Goal: Task Accomplishment & Management: Complete application form

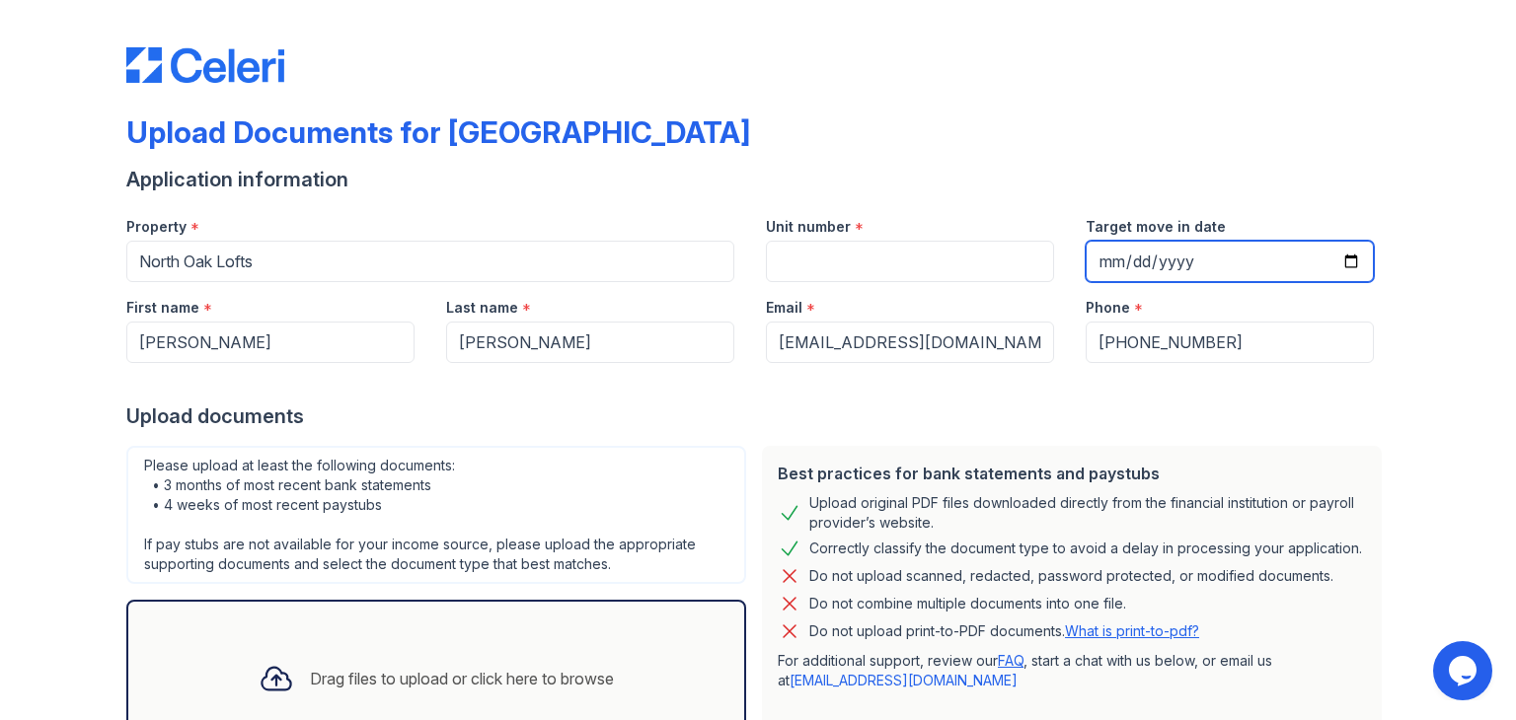
click at [1114, 256] on input "Target move in date" at bounding box center [1229, 261] width 288 height 41
type input "[DATE]"
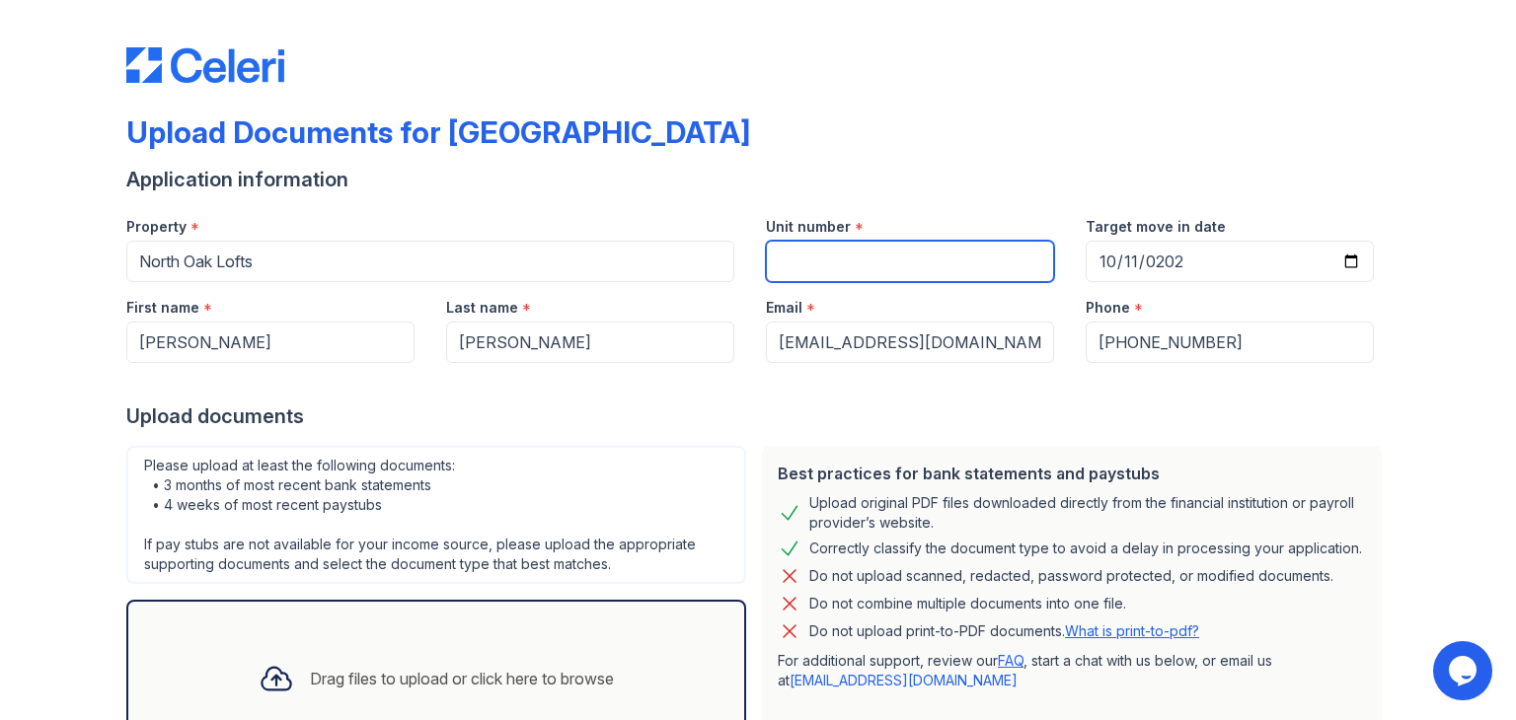
click at [851, 262] on input "Unit number" at bounding box center [910, 261] width 288 height 41
click at [450, 677] on div "Drag files to upload or click here to browse" at bounding box center [462, 679] width 304 height 24
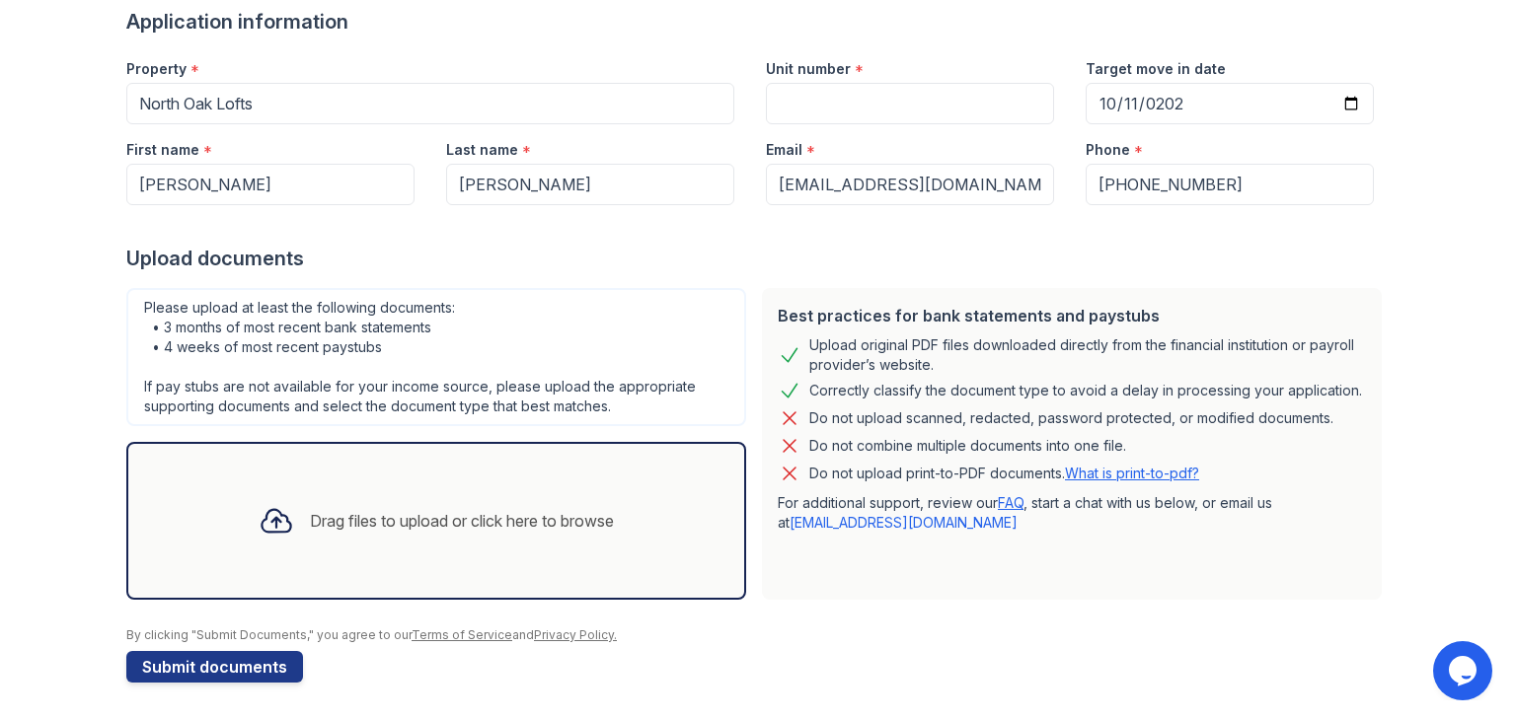
scroll to position [158, 0]
click at [259, 525] on icon at bounding box center [277, 521] width 36 height 36
click at [260, 526] on icon at bounding box center [277, 521] width 36 height 36
click at [193, 664] on button "Submit documents" at bounding box center [214, 667] width 177 height 32
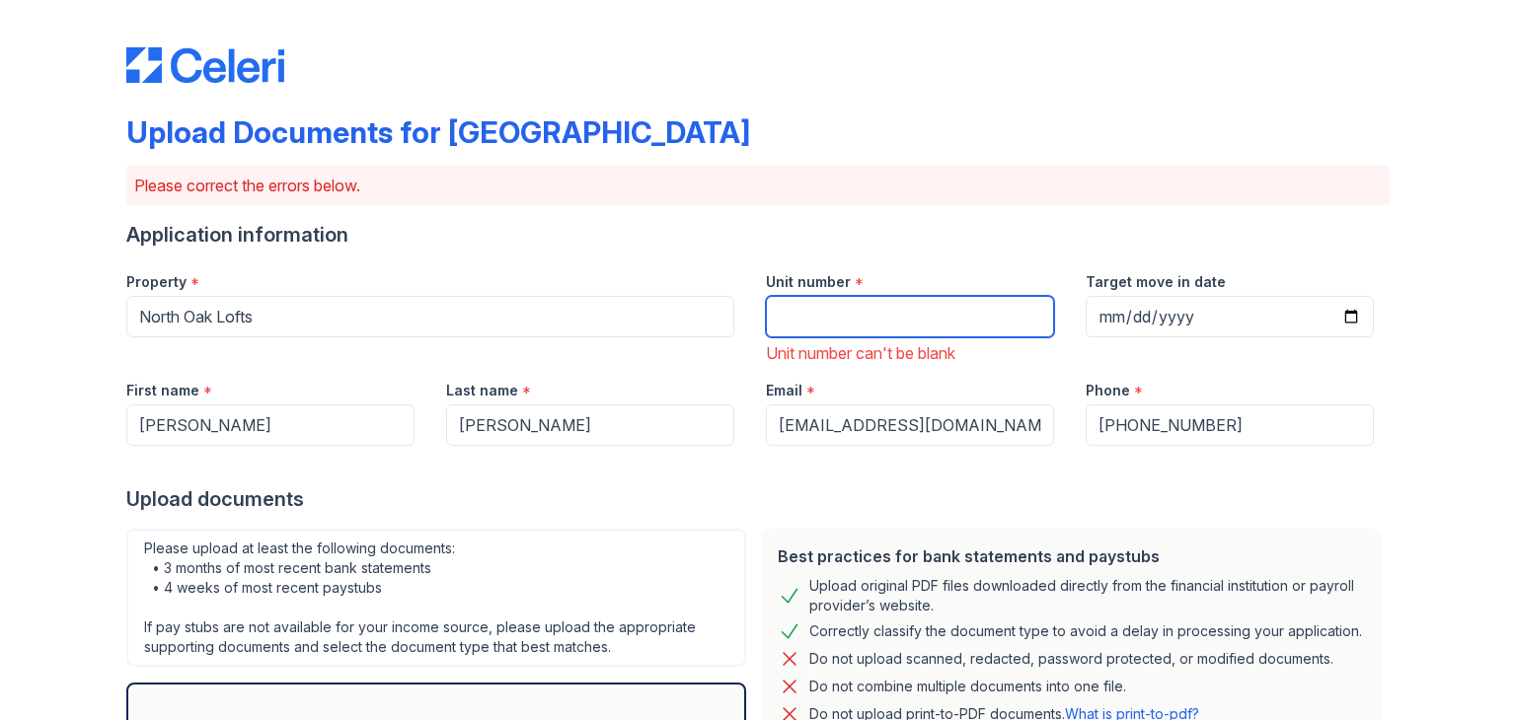
click at [805, 309] on input "Unit number" at bounding box center [910, 316] width 288 height 41
type input "c4"
click at [754, 549] on div "Best practices for bank statements and paystubs Upload original PDF files downl…" at bounding box center [1071, 685] width 635 height 328
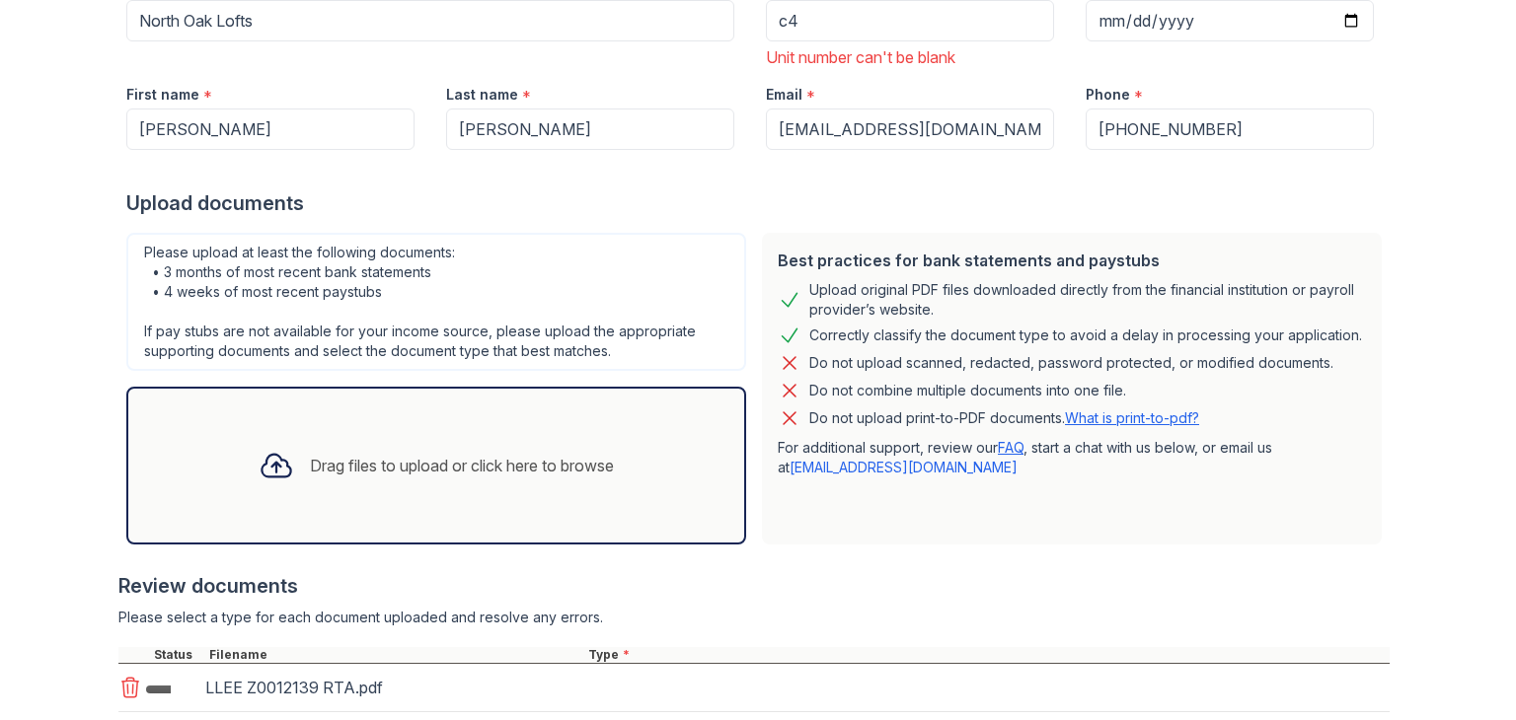
scroll to position [316, 0]
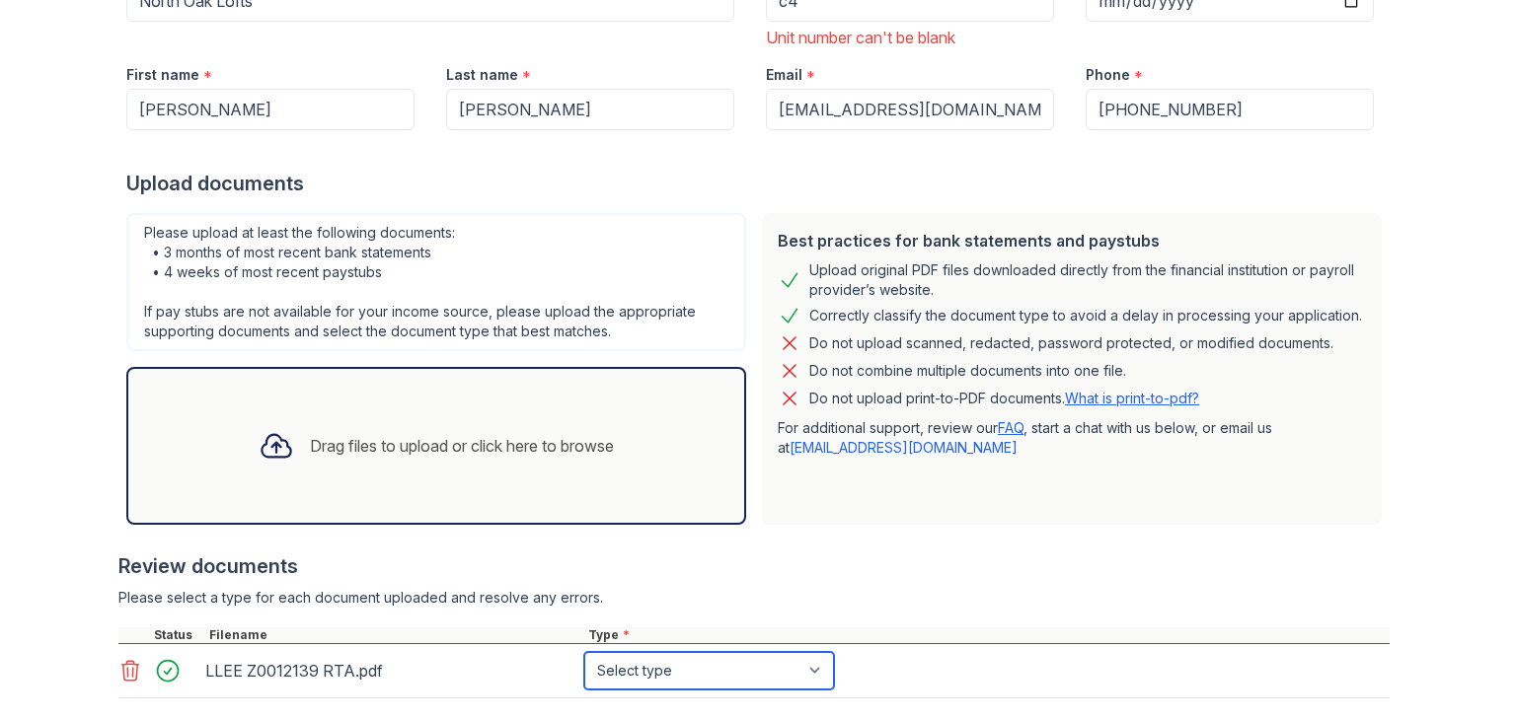
click at [817, 659] on select "Select type Paystub Bank Statement Offer Letter Tax Documents Benefit Award Let…" at bounding box center [709, 670] width 250 height 37
select select "other"
click at [584, 652] on select "Select type Paystub Bank Statement Offer Letter Tax Documents Benefit Award Let…" at bounding box center [709, 670] width 250 height 37
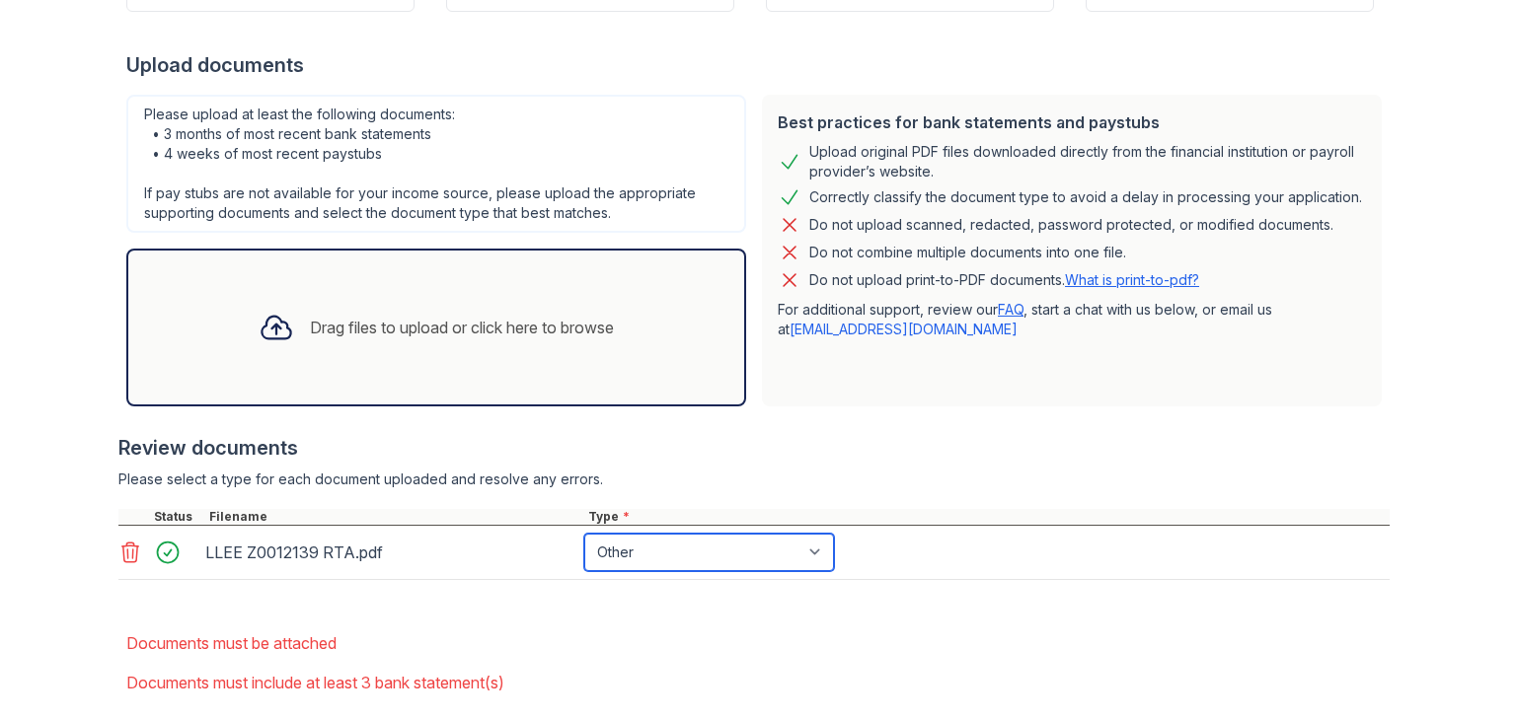
scroll to position [474, 0]
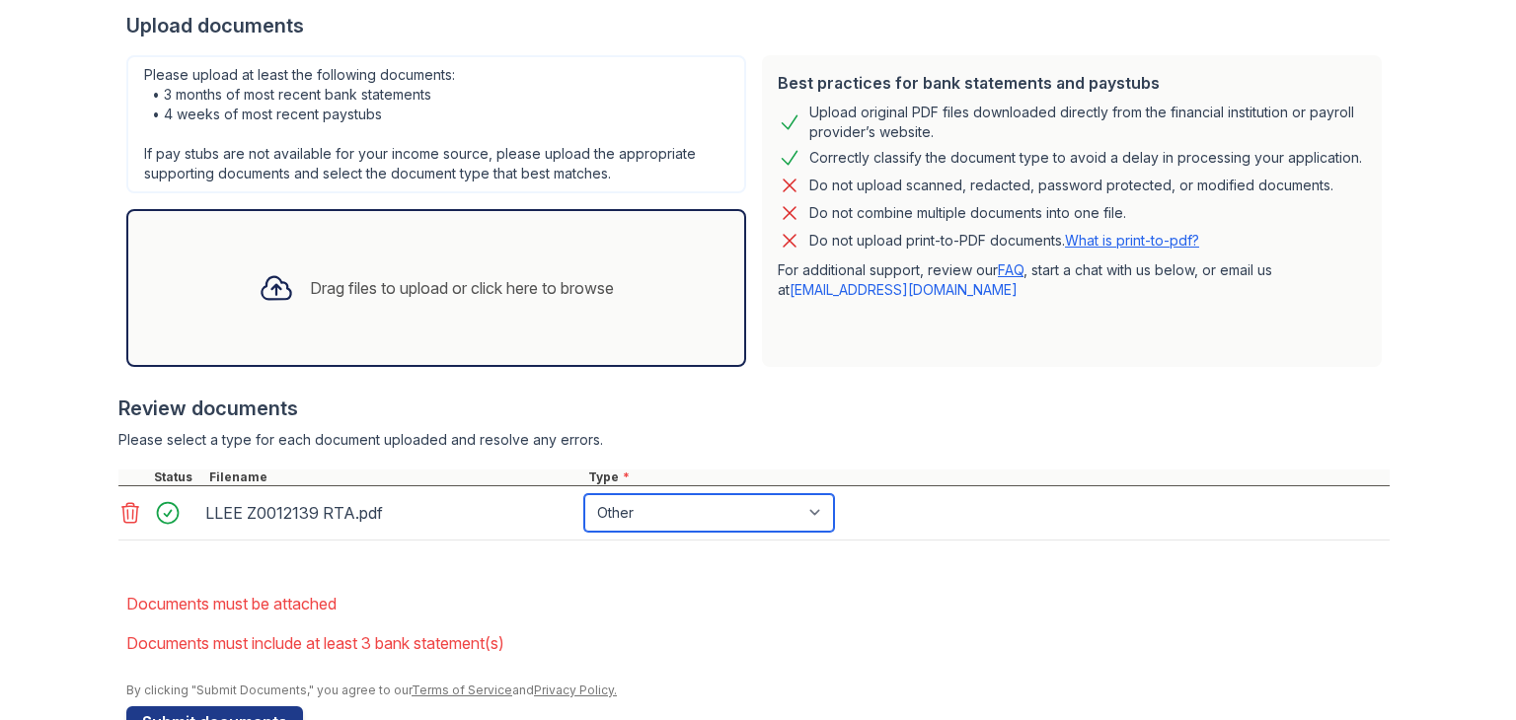
click at [812, 507] on select "Select type Paystub Bank Statement Offer Letter Tax Documents Benefit Award Let…" at bounding box center [709, 512] width 250 height 37
click at [386, 283] on div "Drag files to upload or click here to browse" at bounding box center [462, 288] width 304 height 24
click at [286, 283] on div at bounding box center [276, 287] width 51 height 51
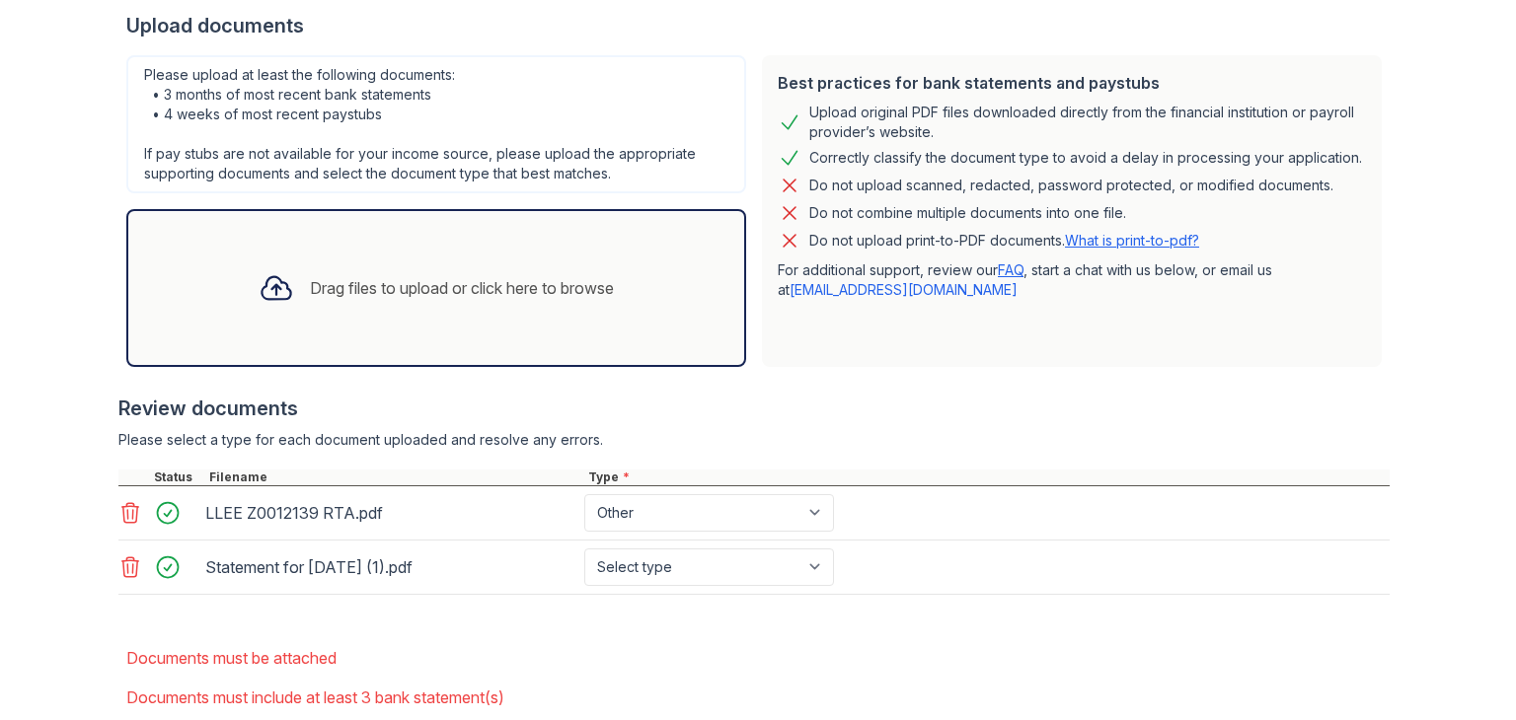
click at [264, 288] on icon at bounding box center [277, 288] width 36 height 36
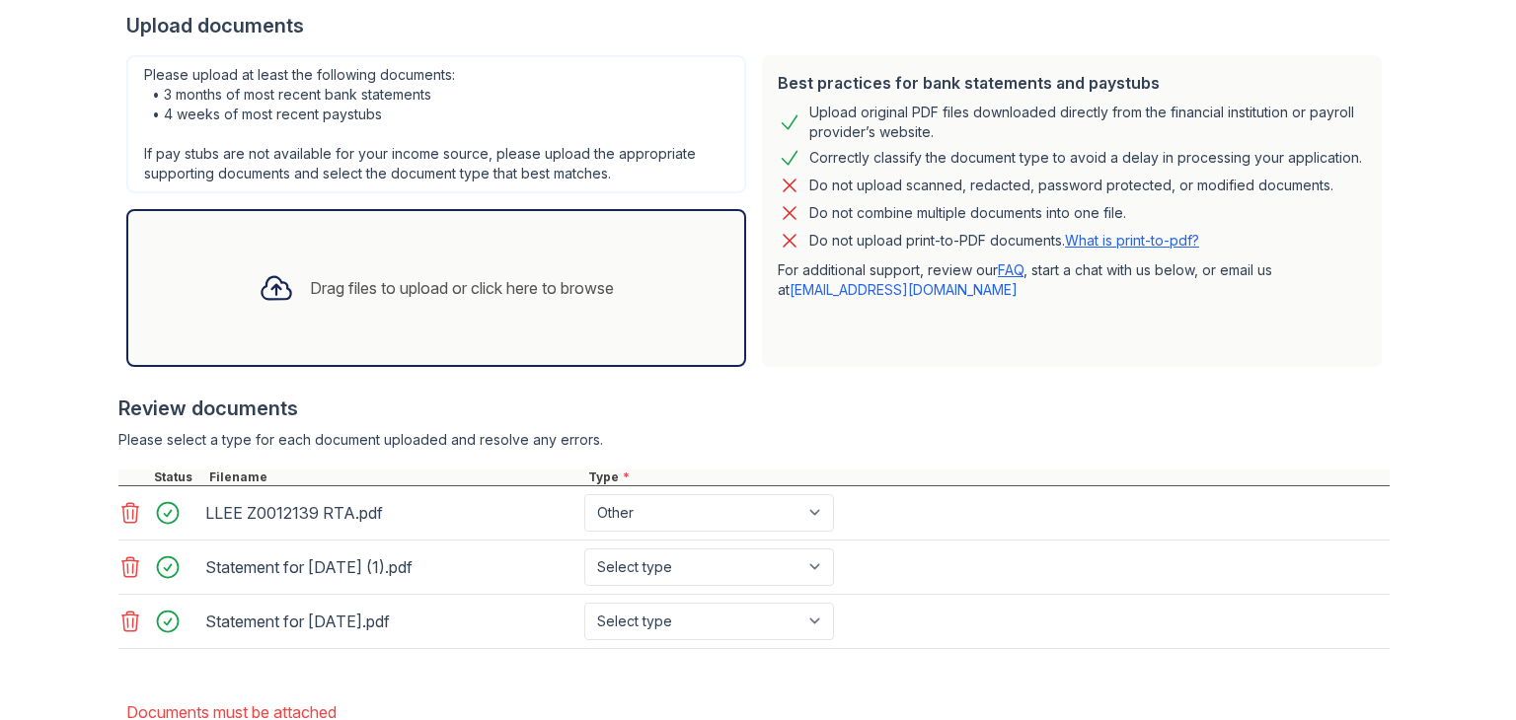
click at [268, 282] on icon at bounding box center [277, 288] width 36 height 36
click at [272, 285] on icon at bounding box center [275, 288] width 29 height 23
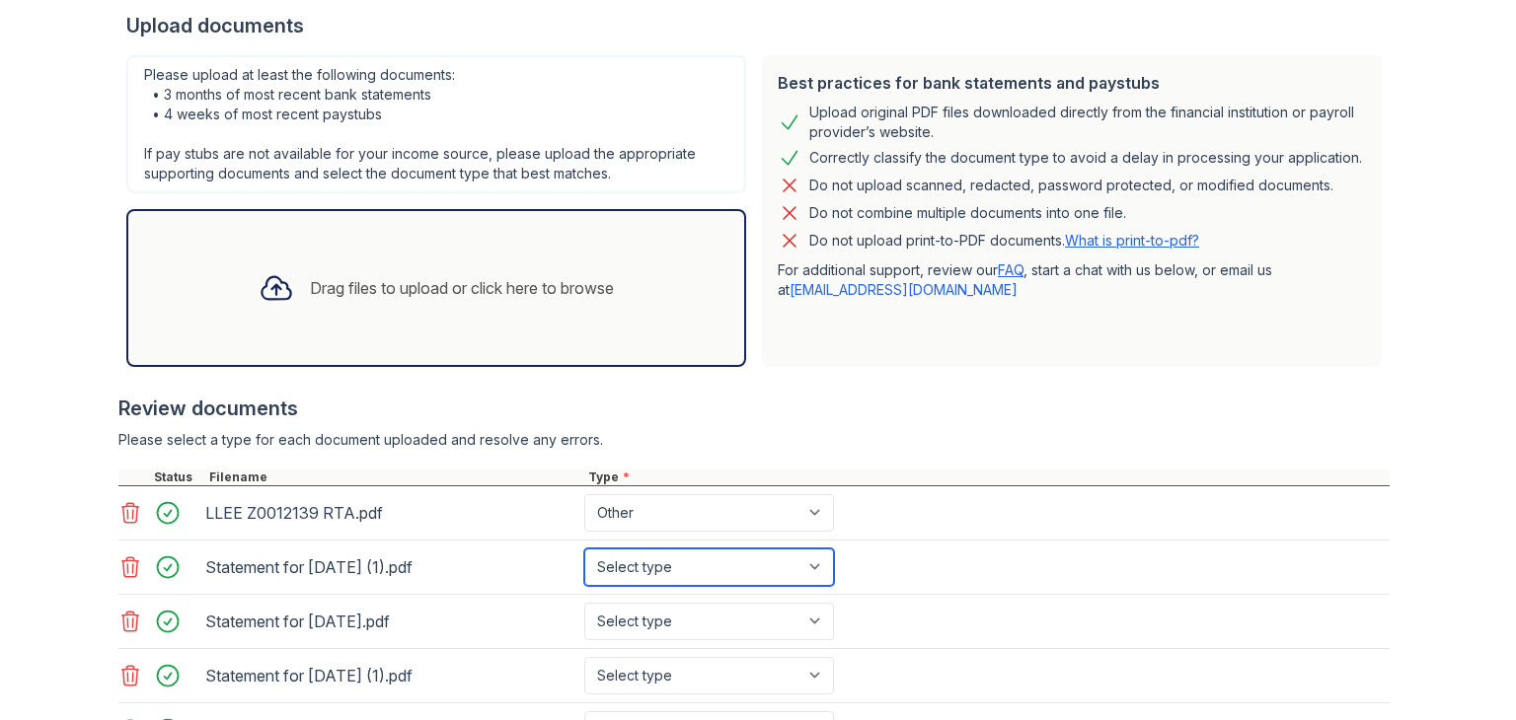
click at [810, 561] on select "Select type Paystub Bank Statement Offer Letter Tax Documents Benefit Award Let…" at bounding box center [709, 567] width 250 height 37
select select "paystub"
click at [584, 549] on select "Select type Paystub Bank Statement Offer Letter Tax Documents Benefit Award Let…" at bounding box center [709, 567] width 250 height 37
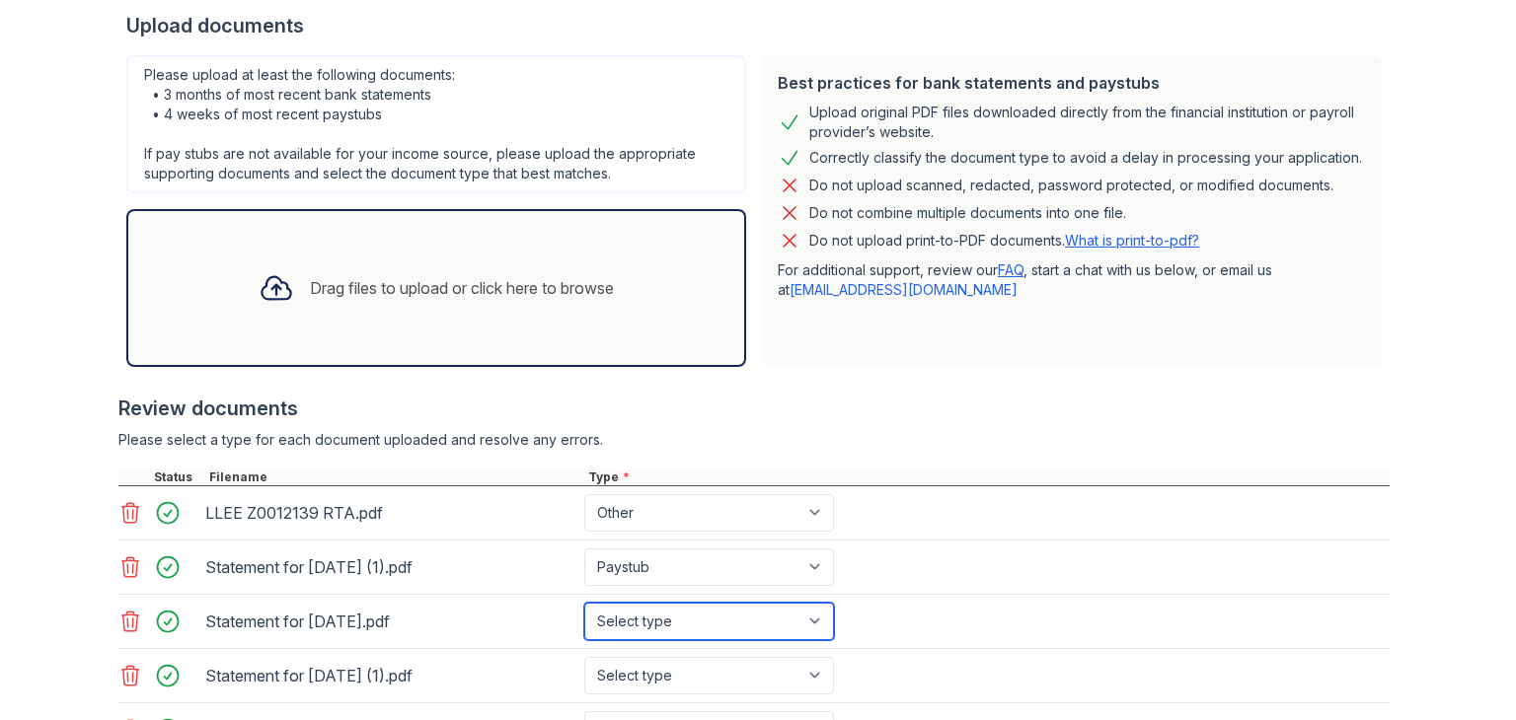
click at [811, 617] on select "Select type Paystub Bank Statement Offer Letter Tax Documents Benefit Award Let…" at bounding box center [709, 621] width 250 height 37
select select "paystub"
click at [584, 603] on select "Select type Paystub Bank Statement Offer Letter Tax Documents Benefit Award Let…" at bounding box center [709, 621] width 250 height 37
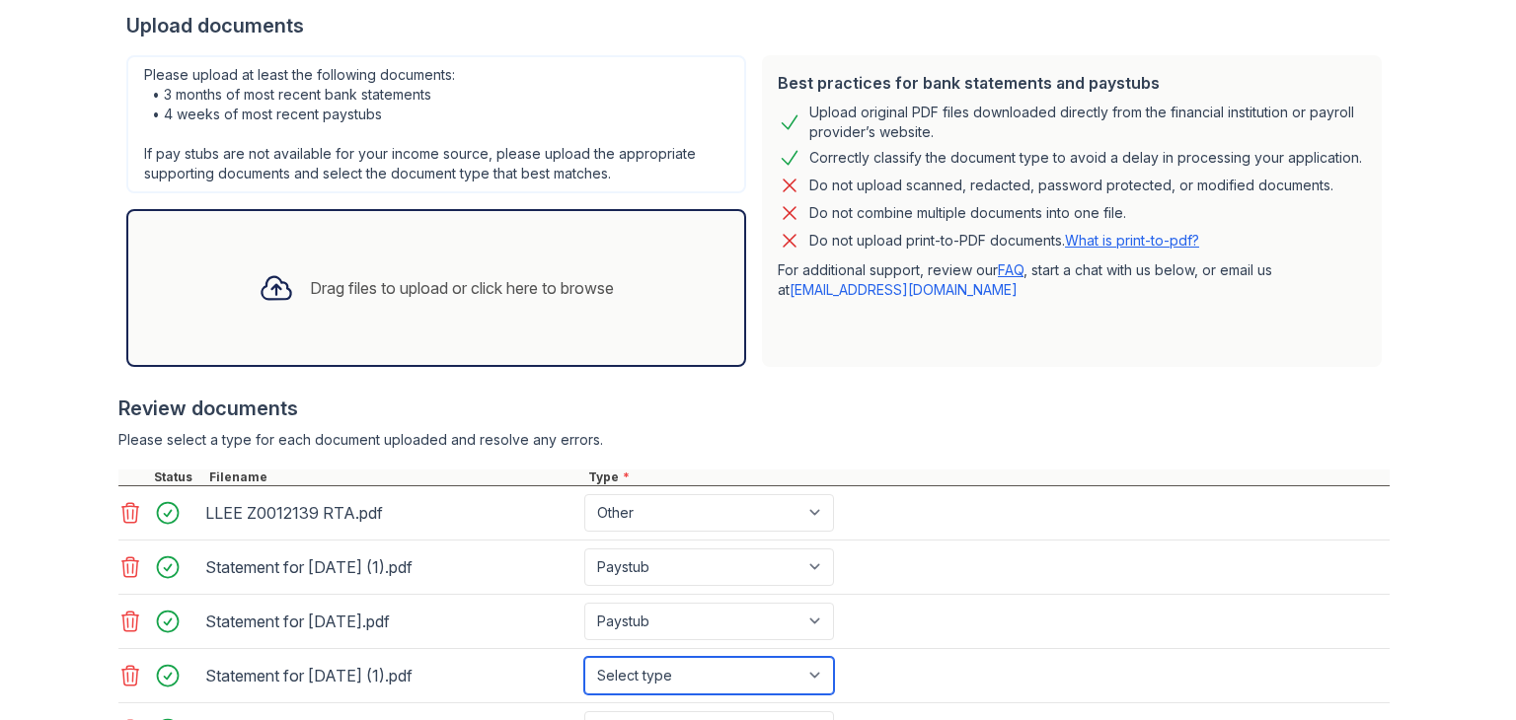
click at [814, 668] on select "Select type Paystub Bank Statement Offer Letter Tax Documents Benefit Award Let…" at bounding box center [709, 675] width 250 height 37
select select "paystub"
click at [584, 657] on select "Select type Paystub Bank Statement Offer Letter Tax Documents Benefit Award Let…" at bounding box center [709, 675] width 250 height 37
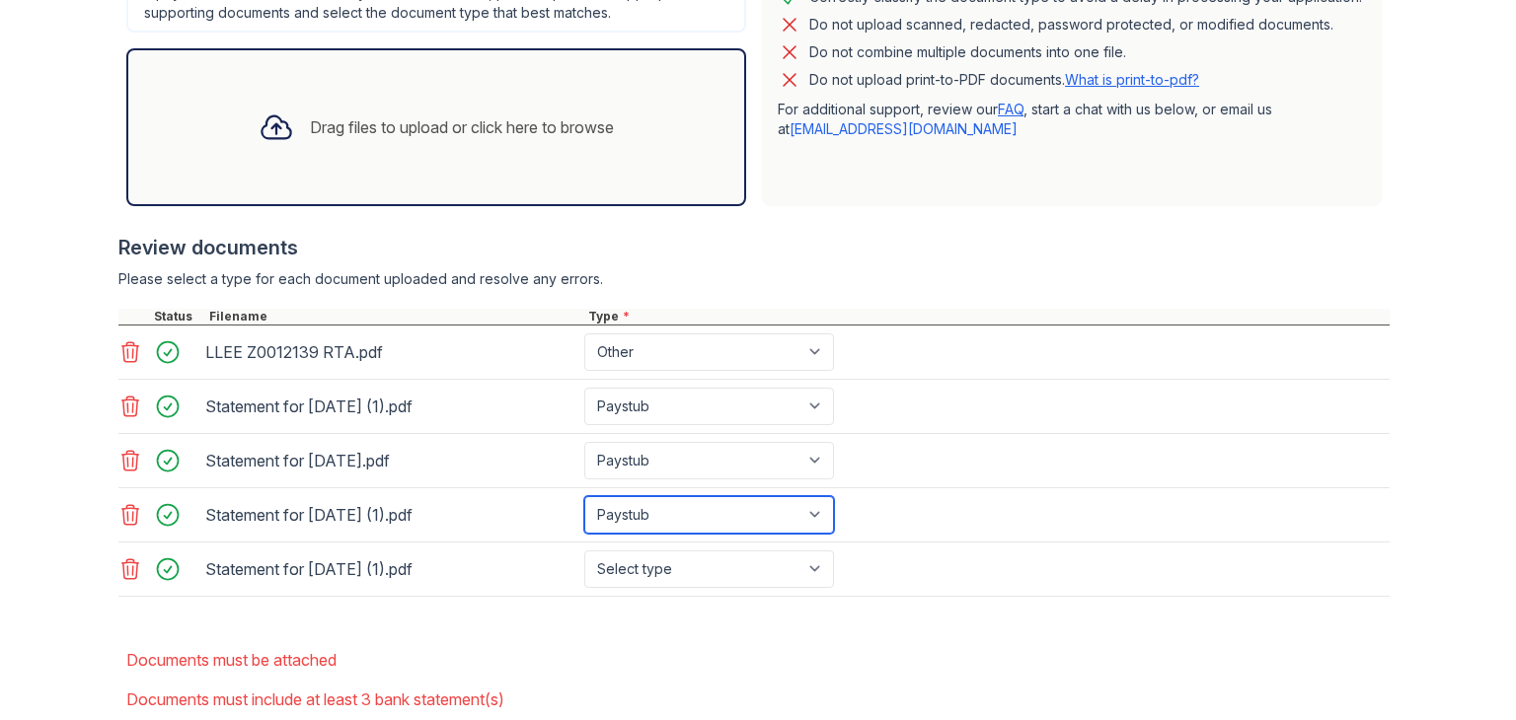
scroll to position [671, 0]
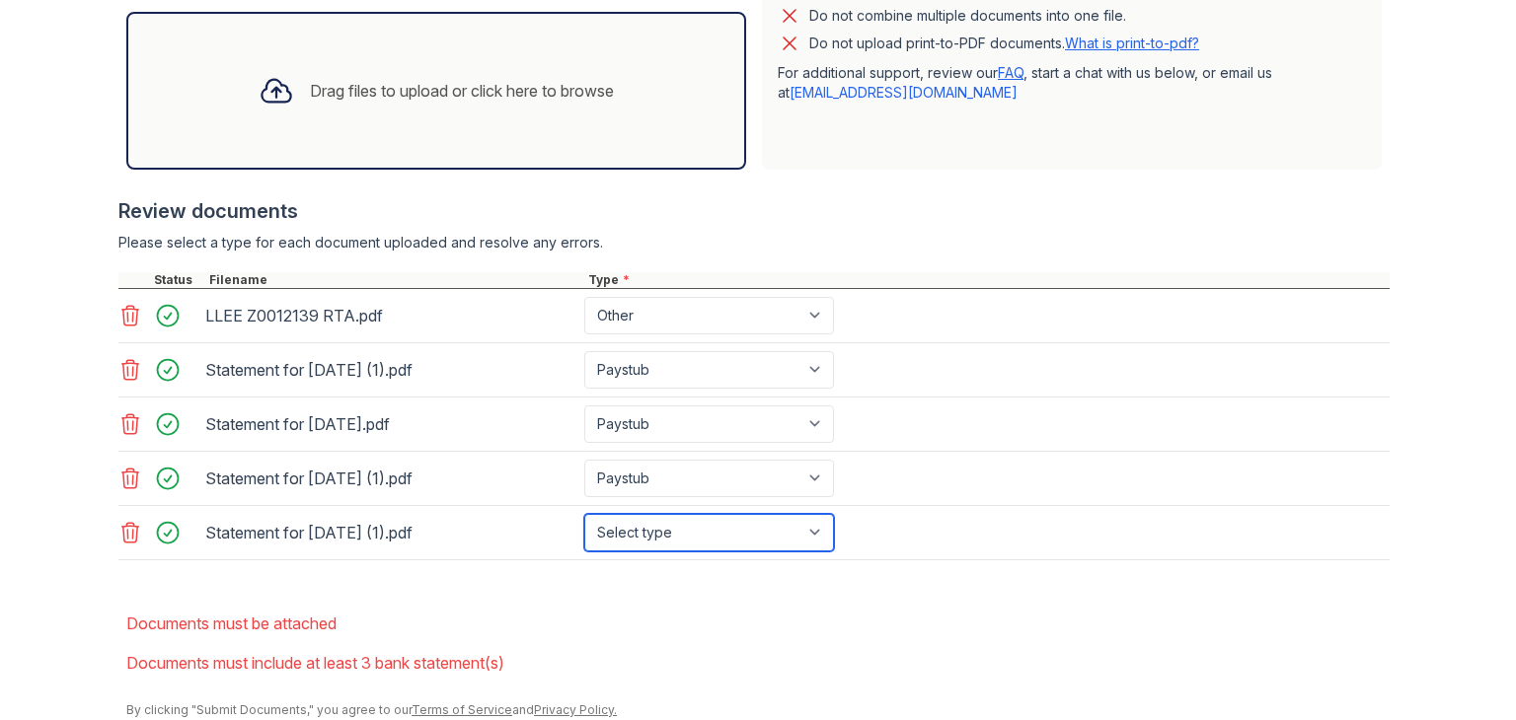
click at [812, 532] on select "Select type Paystub Bank Statement Offer Letter Tax Documents Benefit Award Let…" at bounding box center [709, 532] width 250 height 37
select select "paystub"
click at [584, 514] on select "Select type Paystub Bank Statement Offer Letter Tax Documents Benefit Award Let…" at bounding box center [709, 532] width 250 height 37
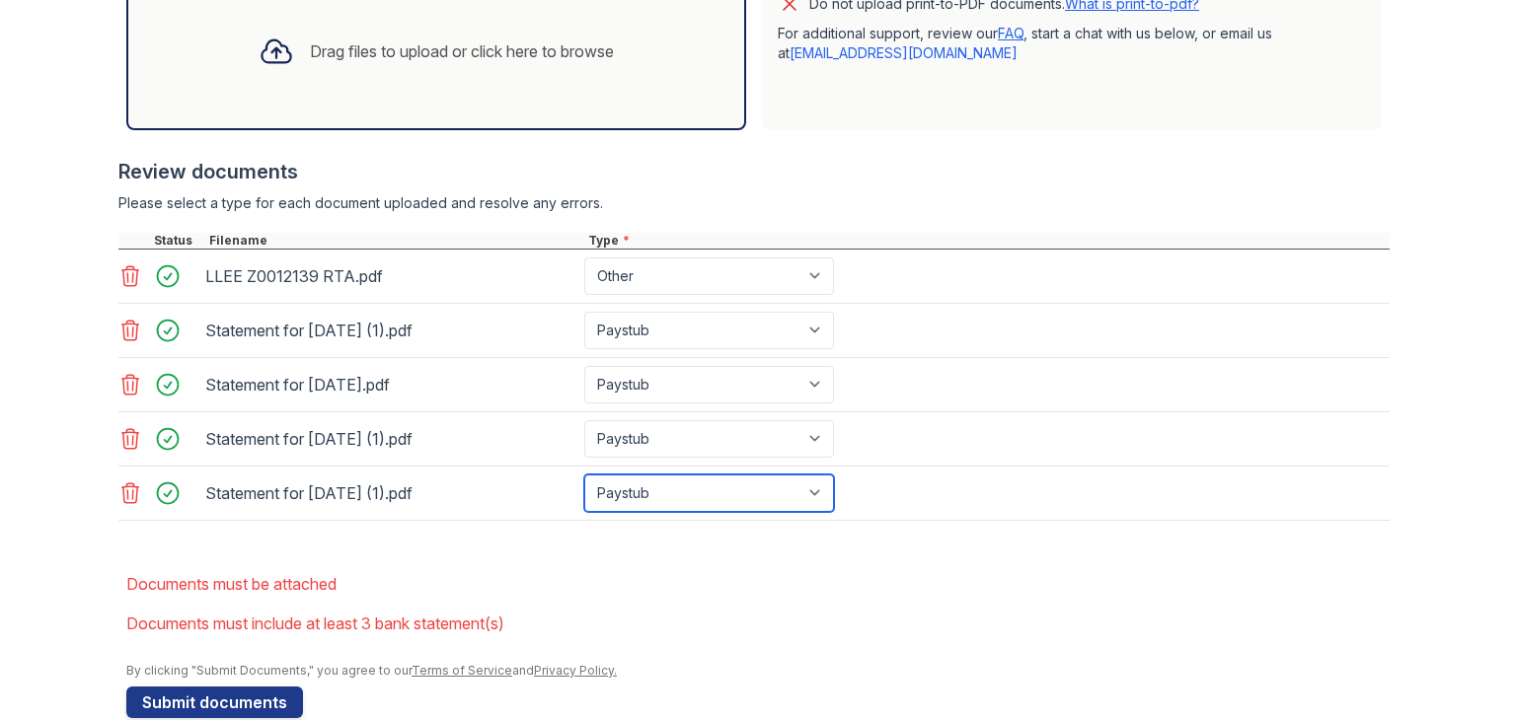
scroll to position [743, 0]
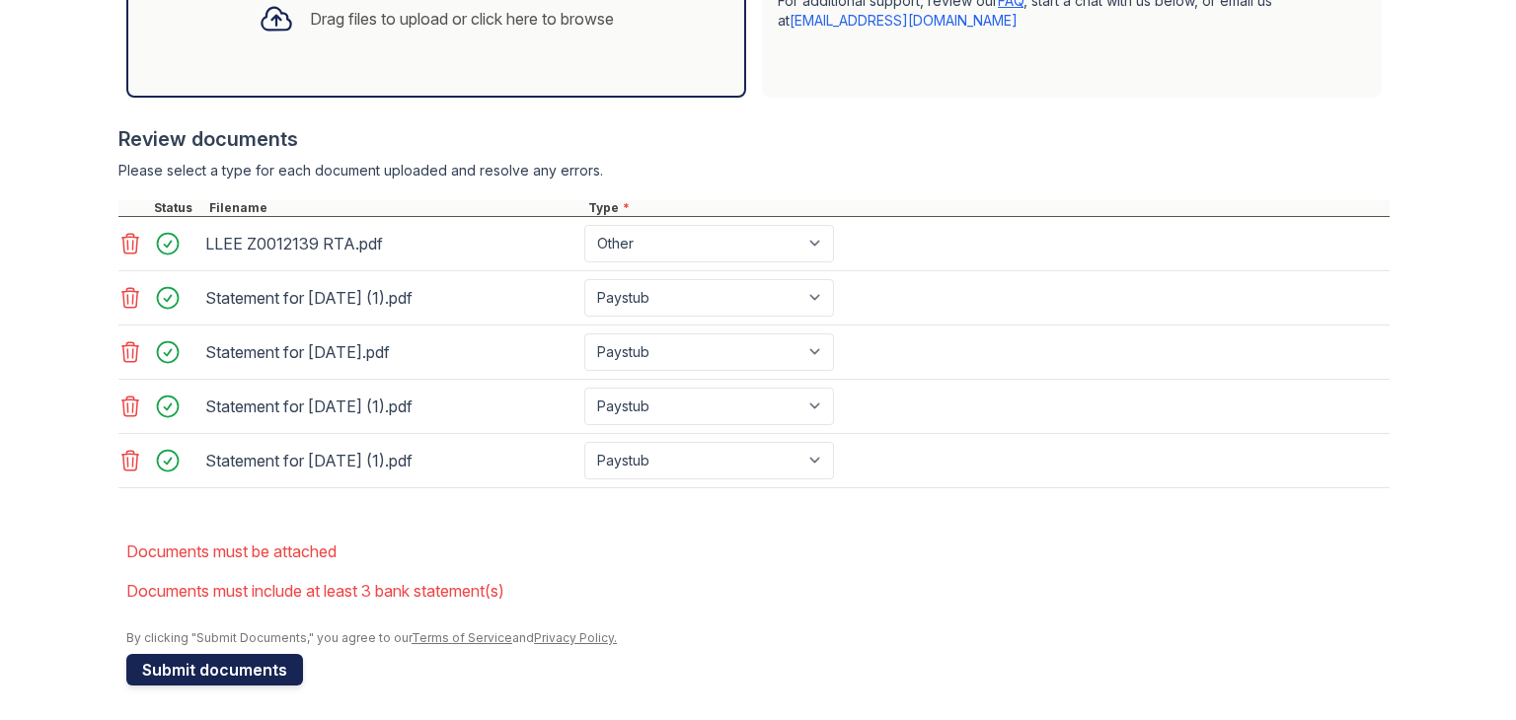
click at [198, 664] on button "Submit documents" at bounding box center [214, 670] width 177 height 32
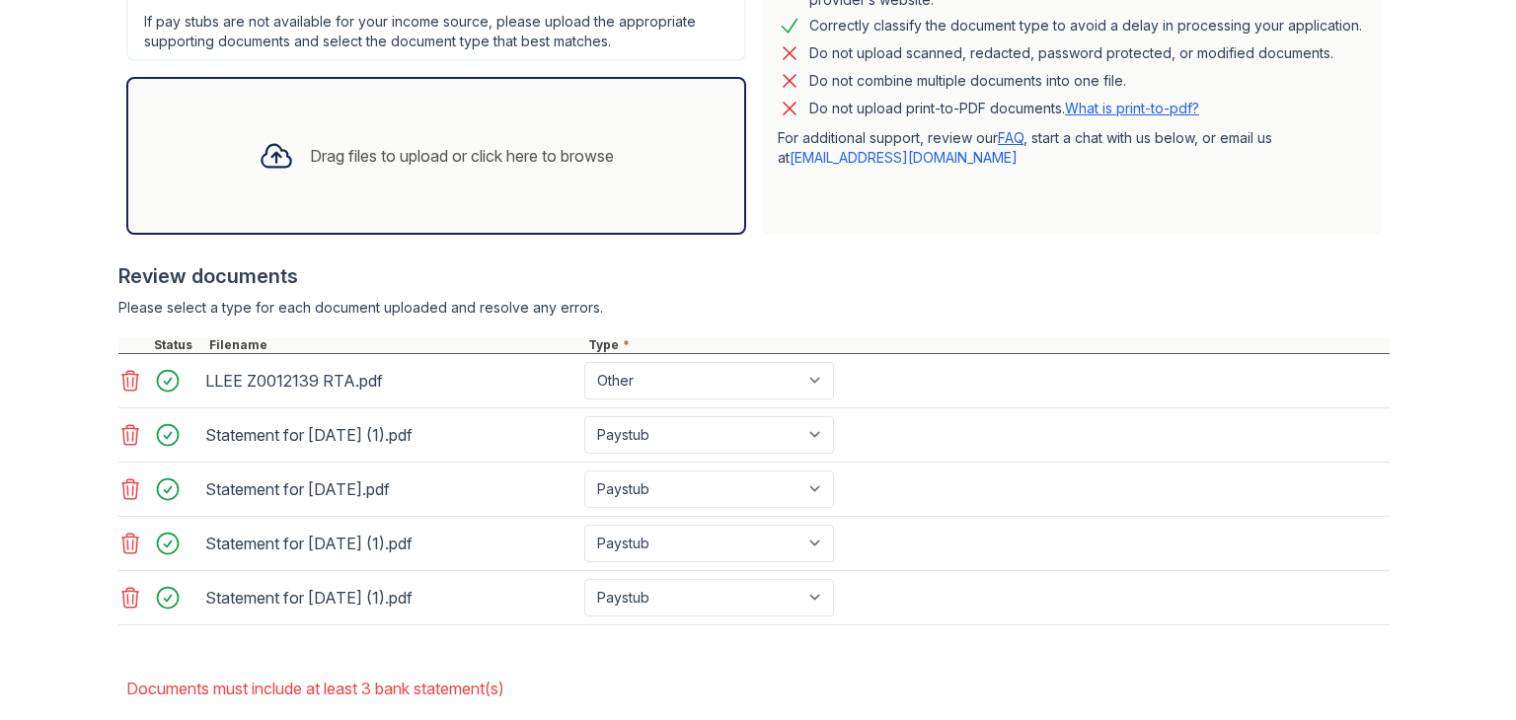
scroll to position [618, 0]
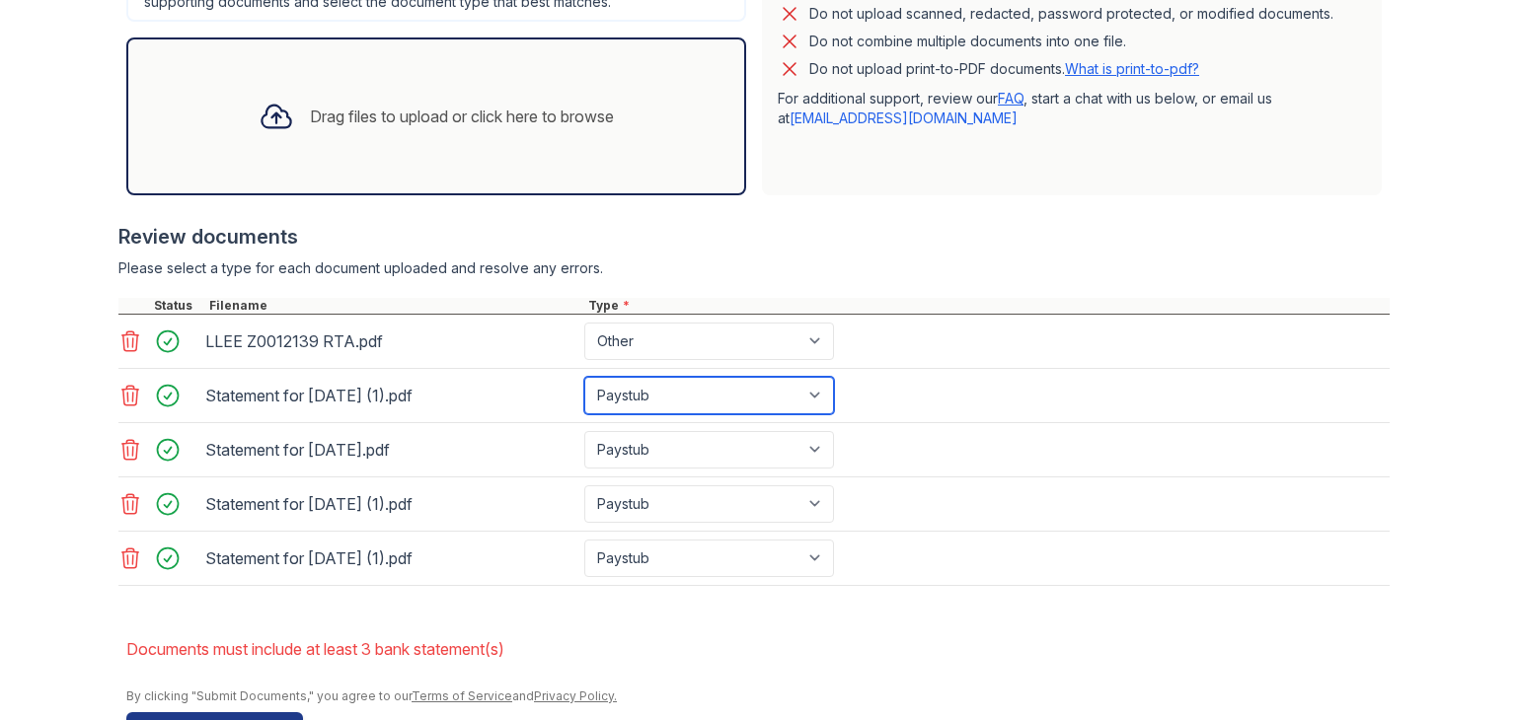
click at [807, 391] on select "Paystub Bank Statement Offer Letter Tax Documents Benefit Award Letter Investme…" at bounding box center [709, 395] width 250 height 37
select select "bank_statement"
click at [584, 377] on select "Paystub Bank Statement Offer Letter Tax Documents Benefit Award Letter Investme…" at bounding box center [709, 395] width 250 height 37
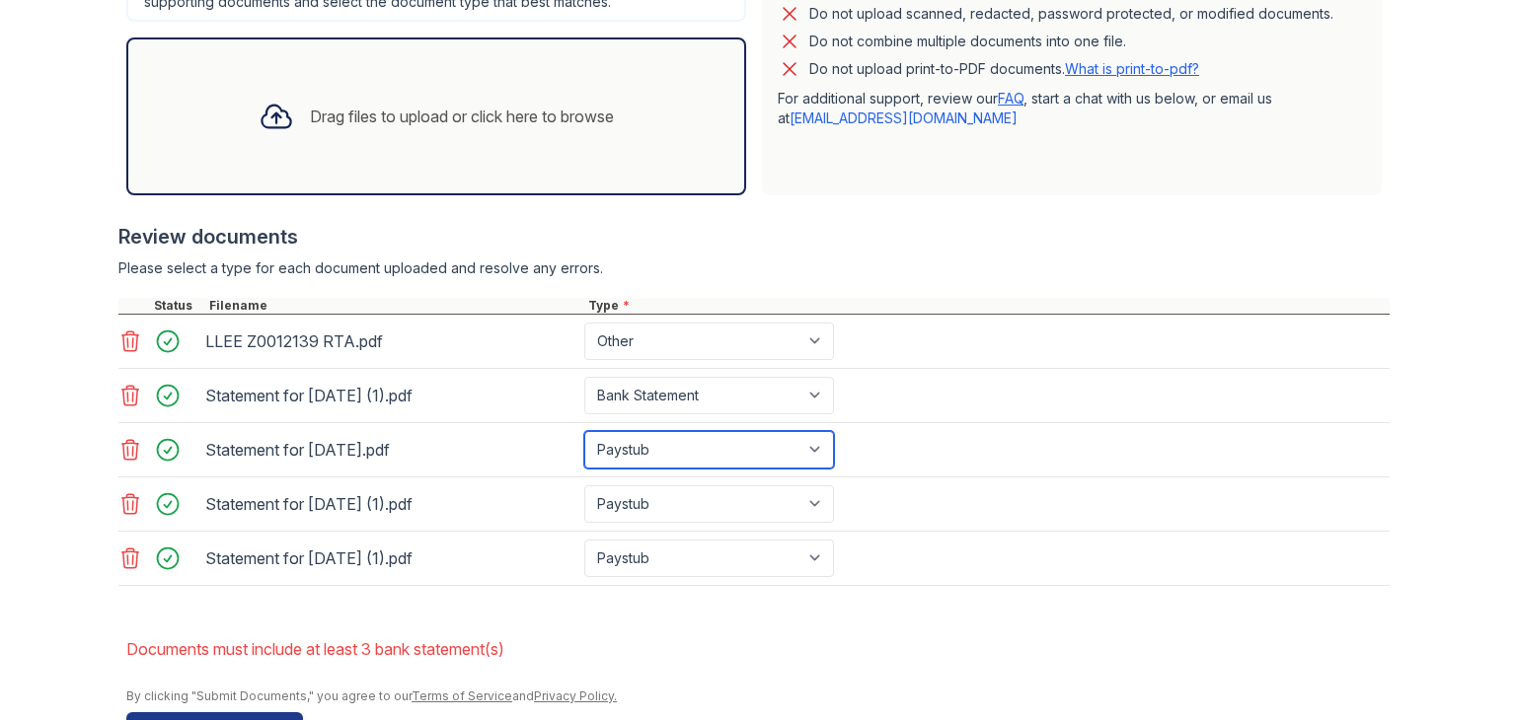
click at [809, 443] on select "Paystub Bank Statement Offer Letter Tax Documents Benefit Award Letter Investme…" at bounding box center [709, 449] width 250 height 37
select select "bank_statement"
click at [584, 431] on select "Paystub Bank Statement Offer Letter Tax Documents Benefit Award Letter Investme…" at bounding box center [709, 449] width 250 height 37
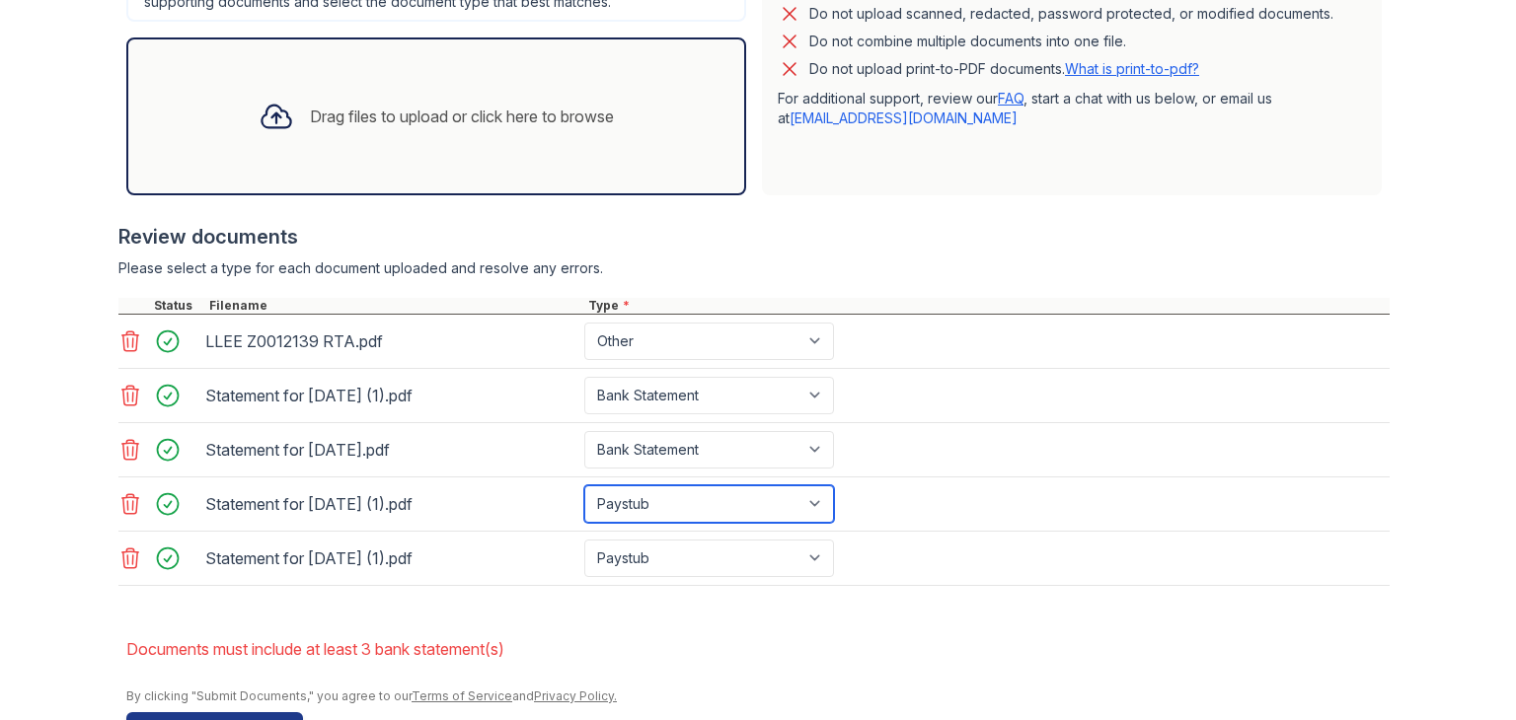
click at [807, 498] on select "Paystub Bank Statement Offer Letter Tax Documents Benefit Award Letter Investme…" at bounding box center [709, 503] width 250 height 37
select select "bank_statement"
click at [584, 485] on select "Paystub Bank Statement Offer Letter Tax Documents Benefit Award Letter Investme…" at bounding box center [709, 503] width 250 height 37
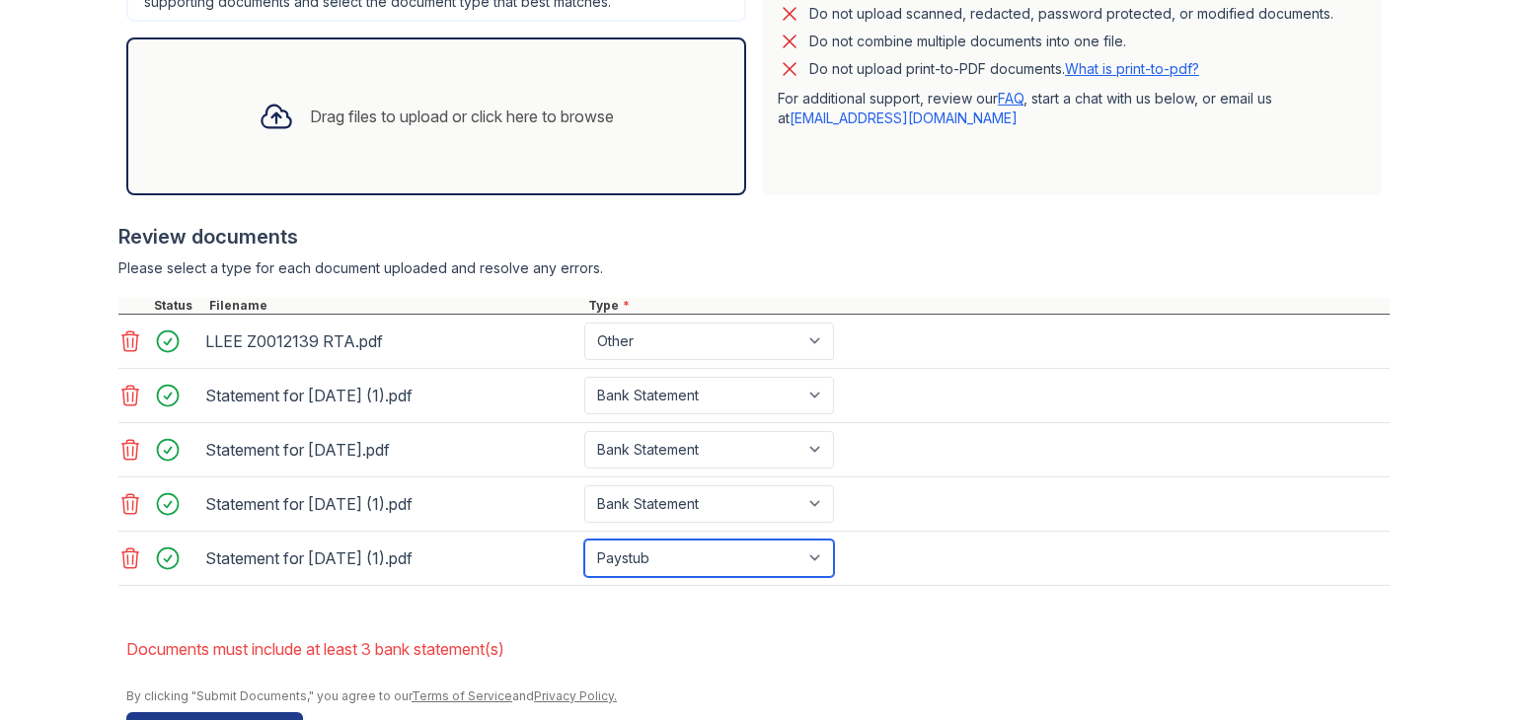
click at [804, 551] on select "Paystub Bank Statement Offer Letter Tax Documents Benefit Award Letter Investme…" at bounding box center [709, 558] width 250 height 37
select select "bank_statement"
click at [584, 540] on select "Paystub Bank Statement Offer Letter Tax Documents Benefit Award Letter Investme…" at bounding box center [709, 558] width 250 height 37
click at [929, 615] on form "Application information Property * [GEOGRAPHIC_DATA] Unit number * c4 Target mo…" at bounding box center [757, 173] width 1263 height 1141
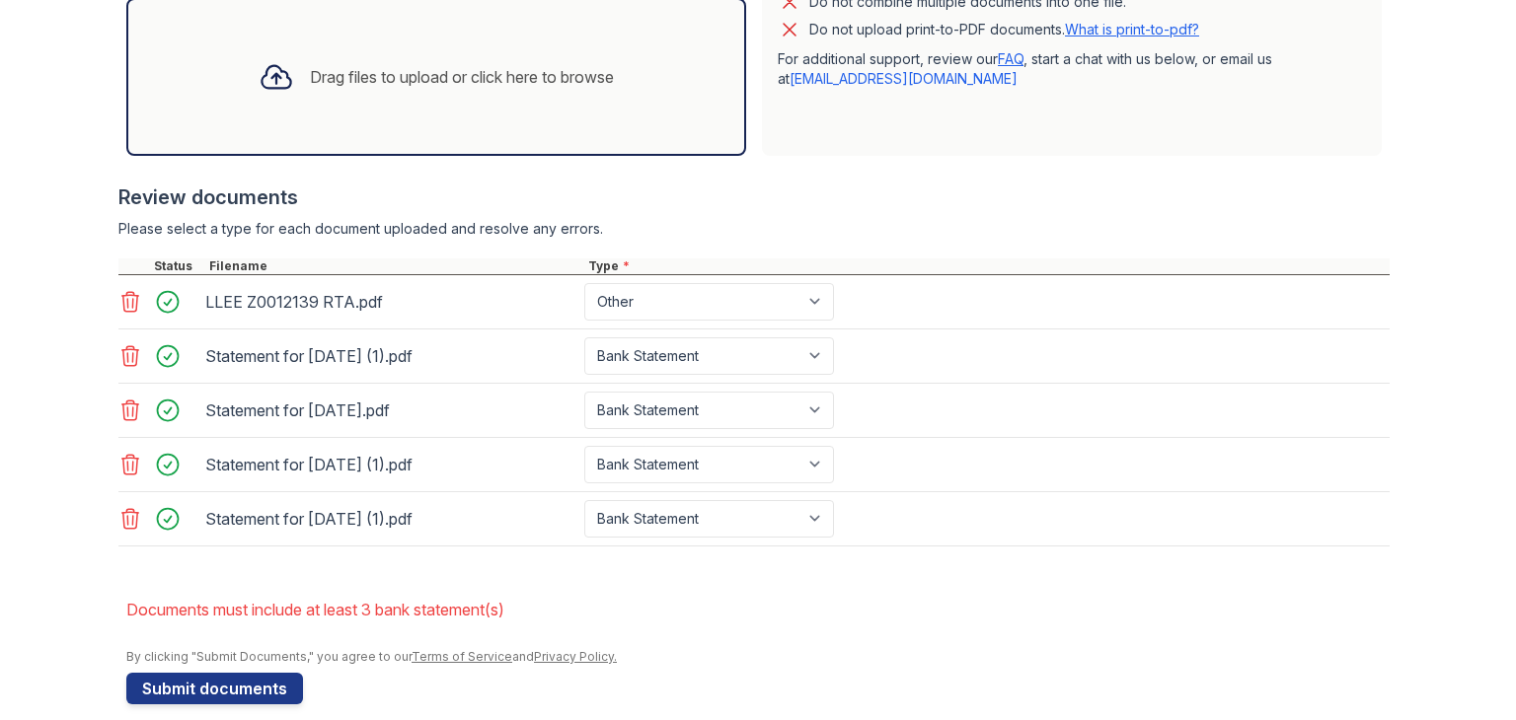
scroll to position [676, 0]
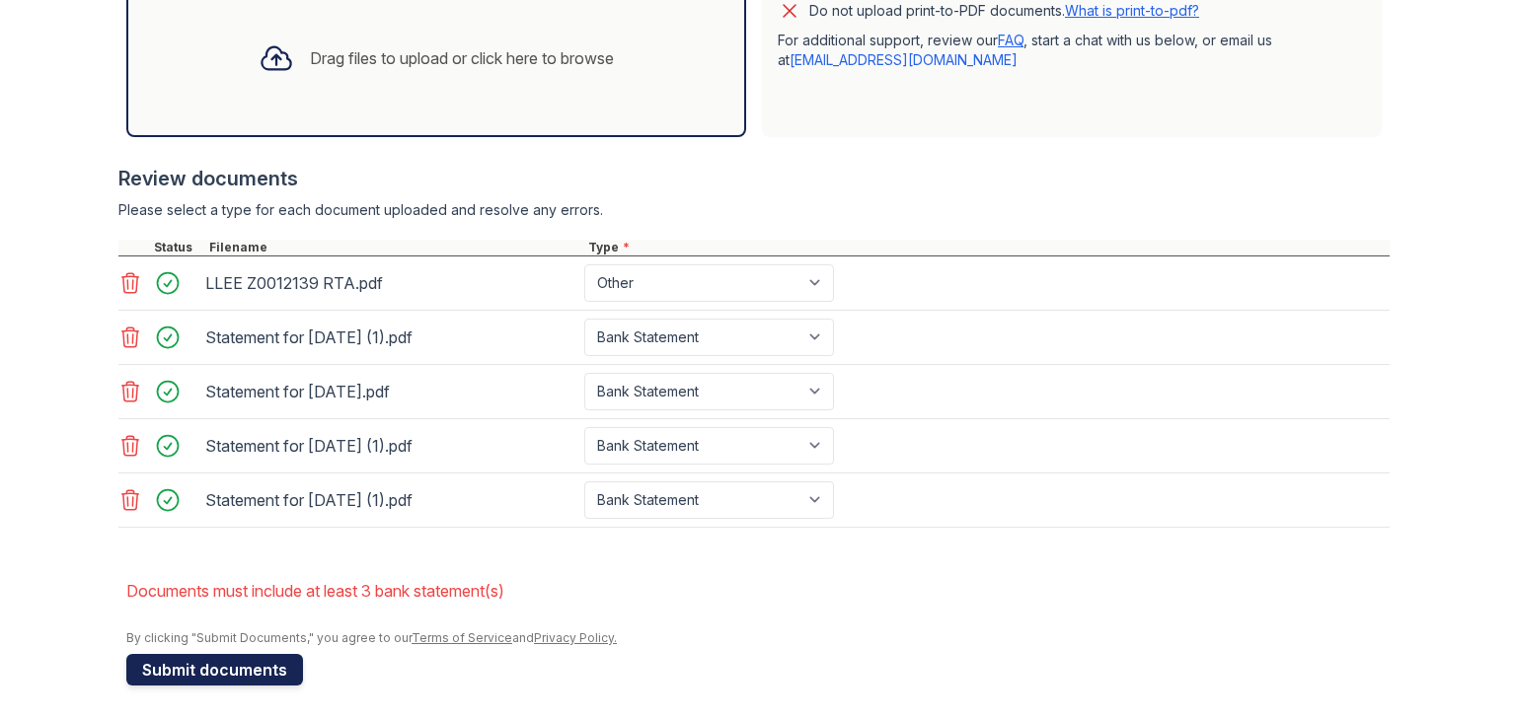
click at [197, 667] on button "Submit documents" at bounding box center [214, 670] width 177 height 32
